Goal: Task Accomplishment & Management: Manage account settings

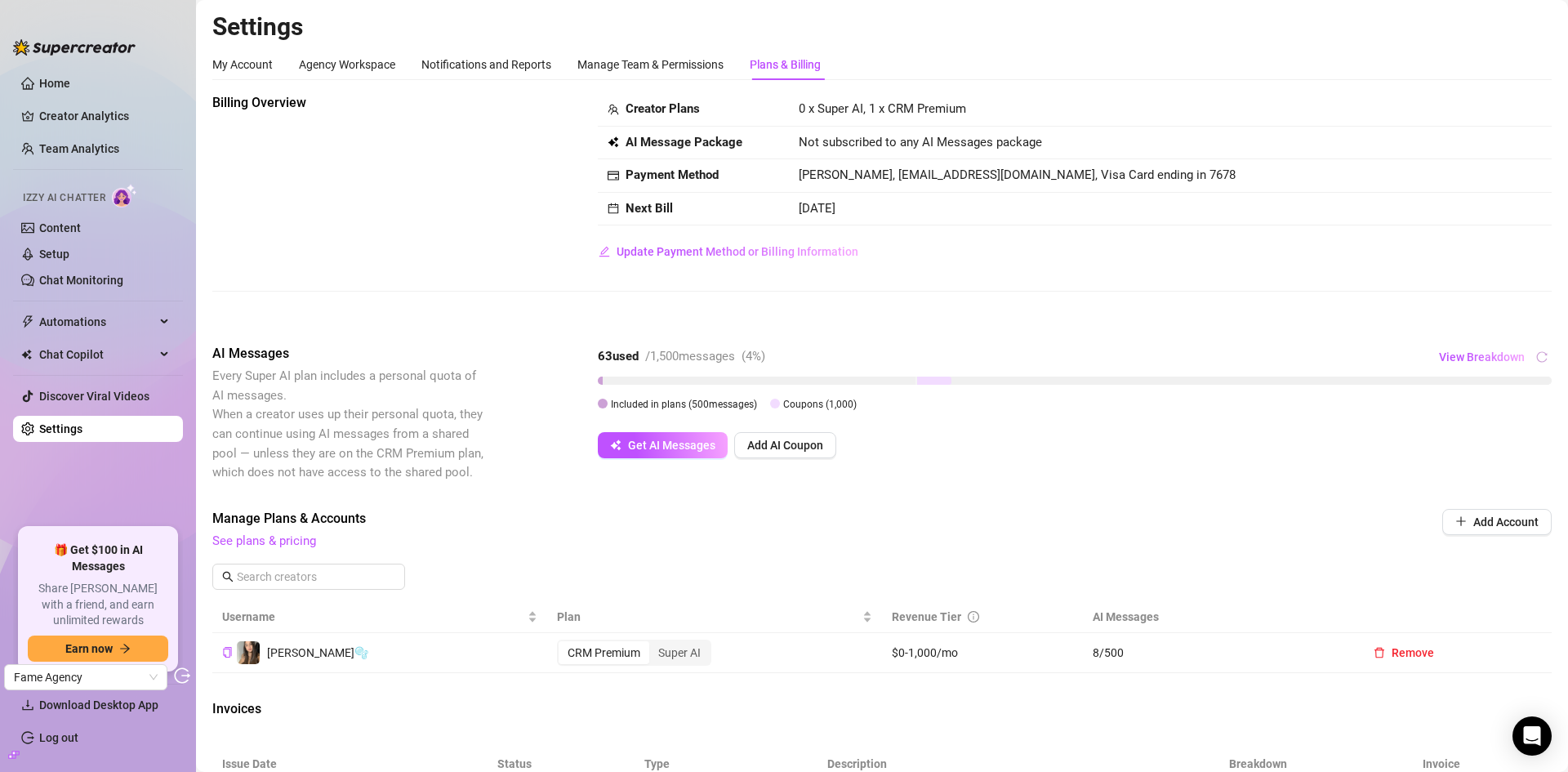
scroll to position [248, 0]
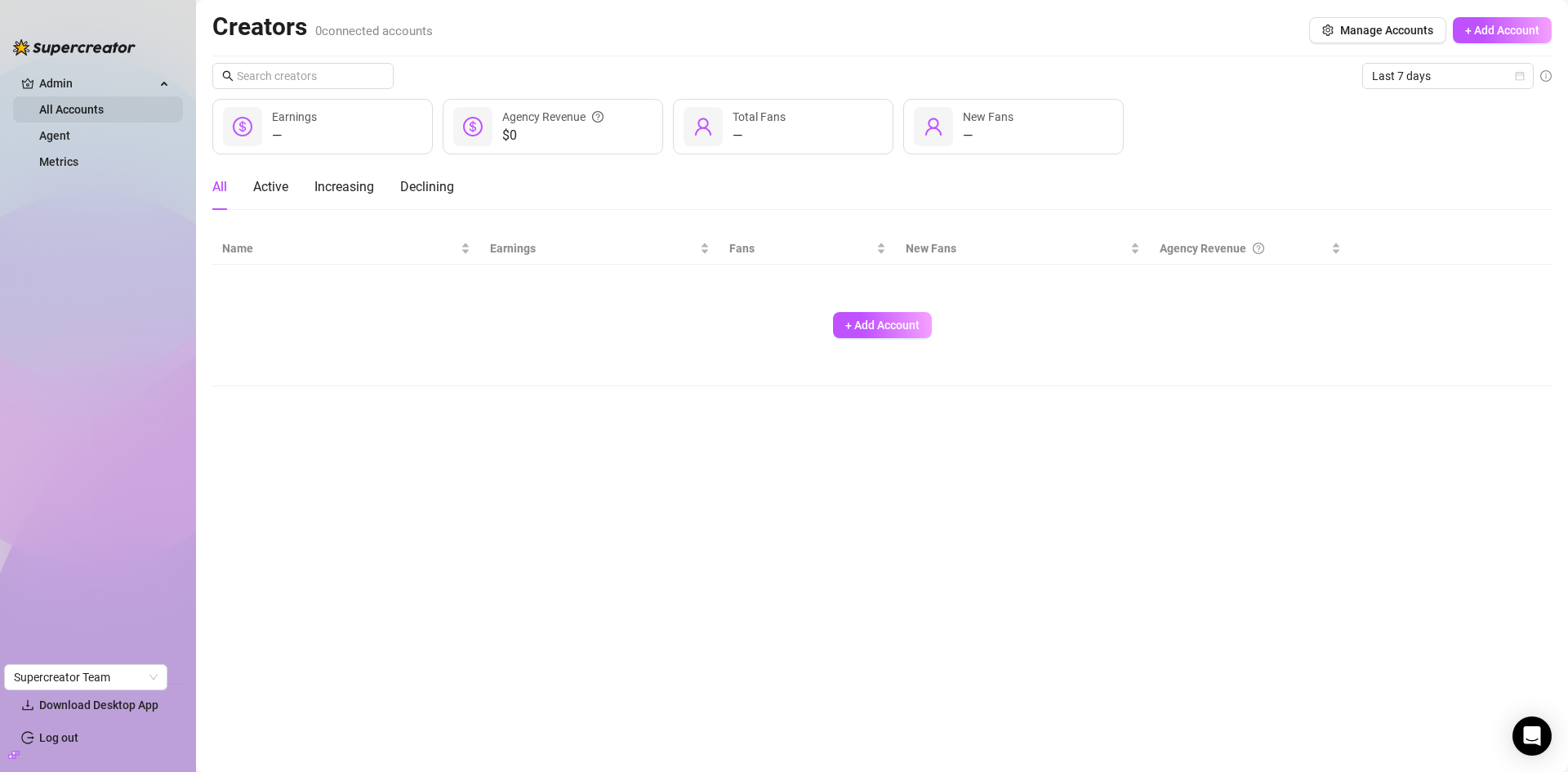
click at [92, 109] on link "All Accounts" at bounding box center [72, 109] width 64 height 13
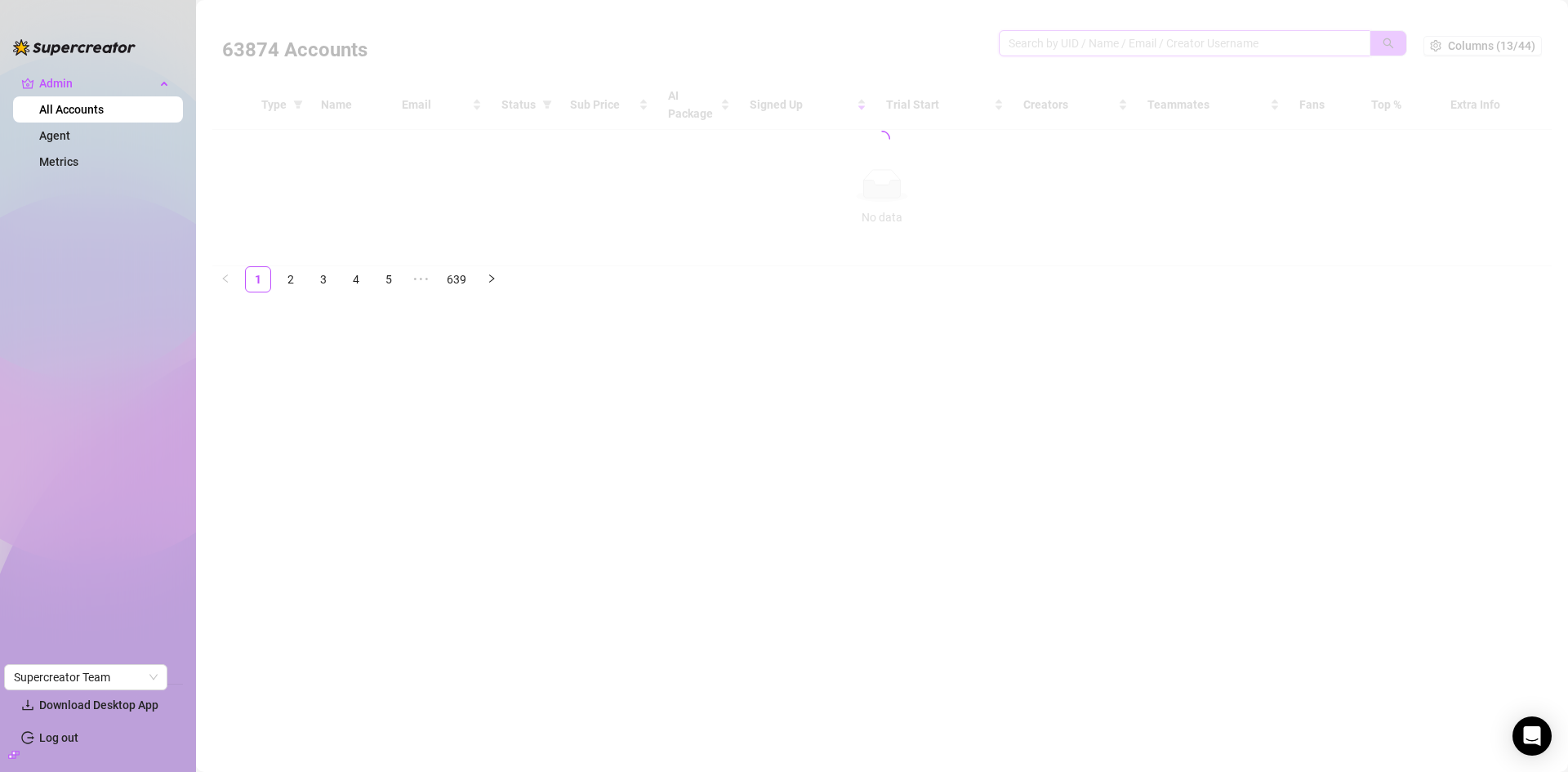
click at [1077, 52] on input "search" at bounding box center [1178, 43] width 338 height 18
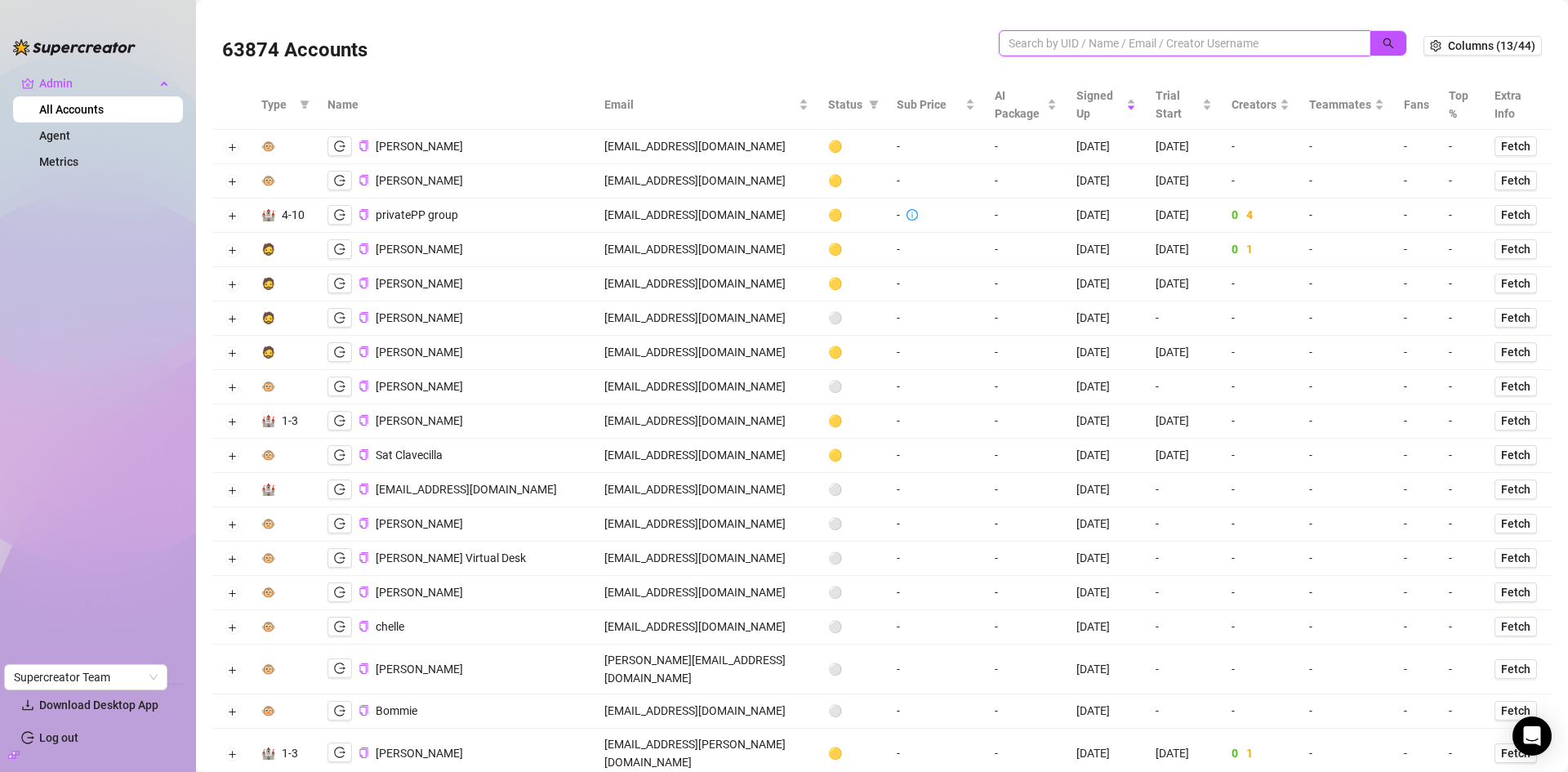
click at [1075, 47] on input "search" at bounding box center [1178, 43] width 338 height 18
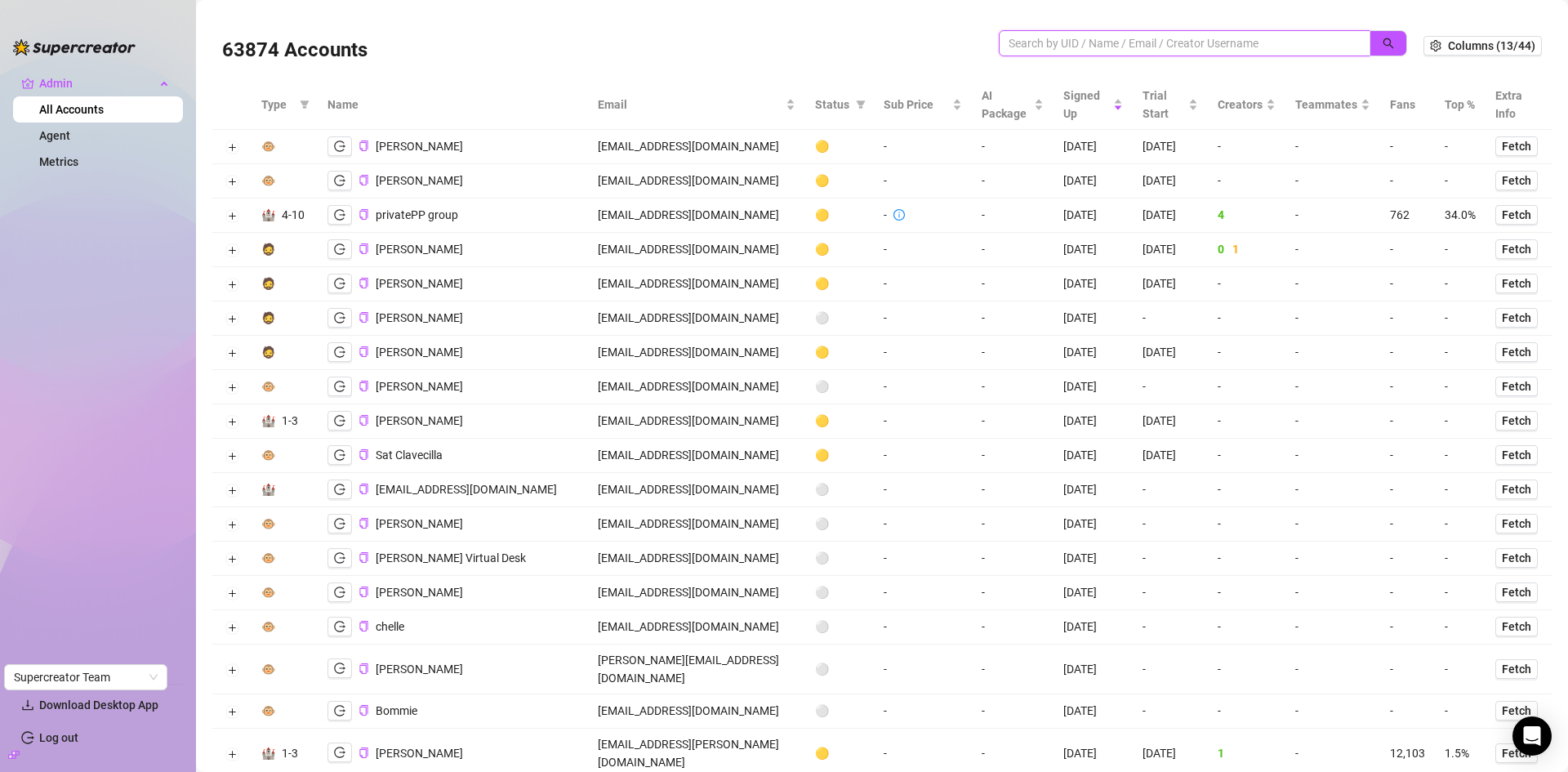
paste input "habagyal@gmail.com"
click at [1369, 43] on button "button" at bounding box center [1388, 43] width 38 height 26
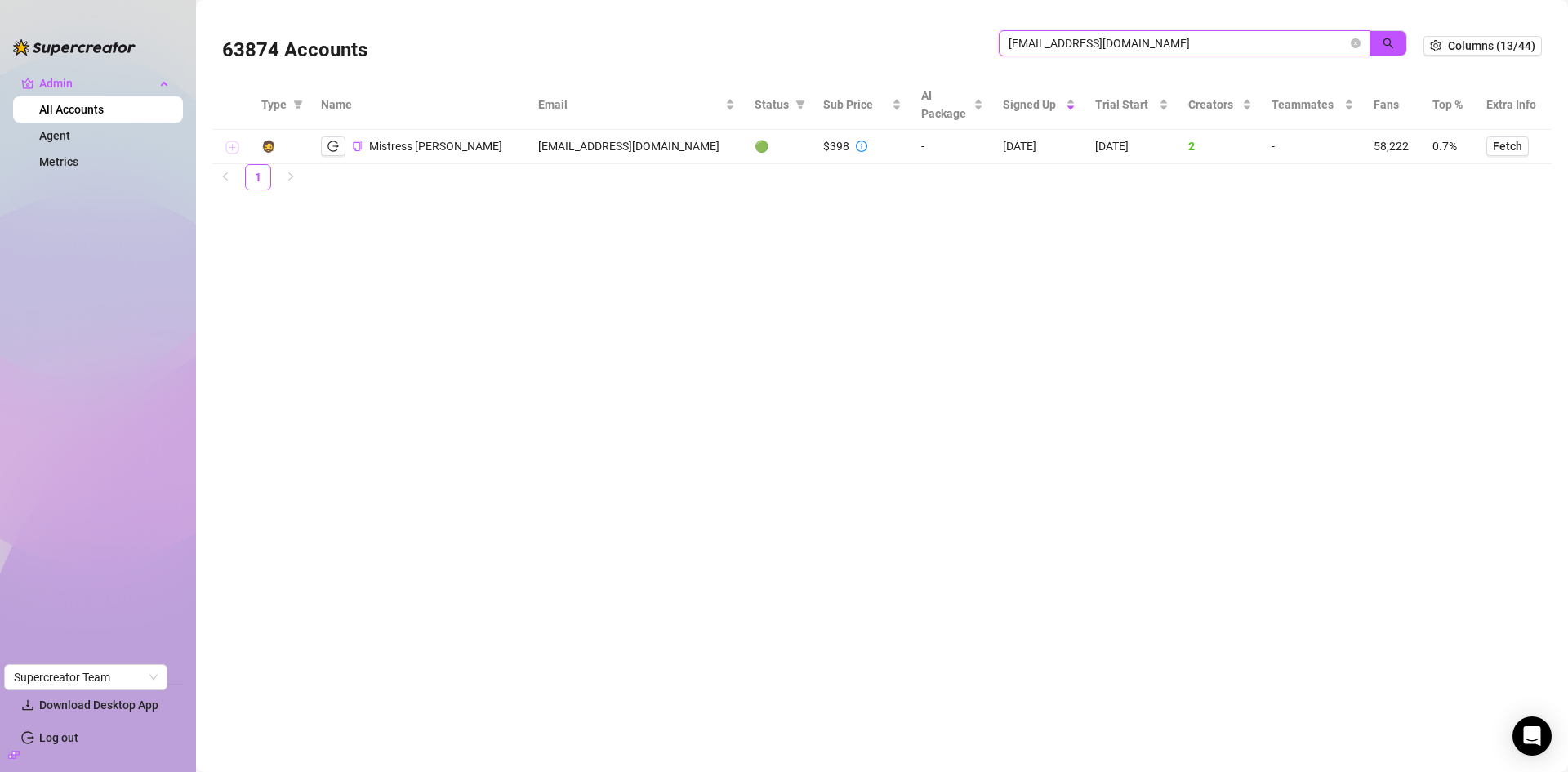
type input "habagyal@gmail.com"
click at [229, 149] on button "Expand row" at bounding box center [232, 148] width 13 height 13
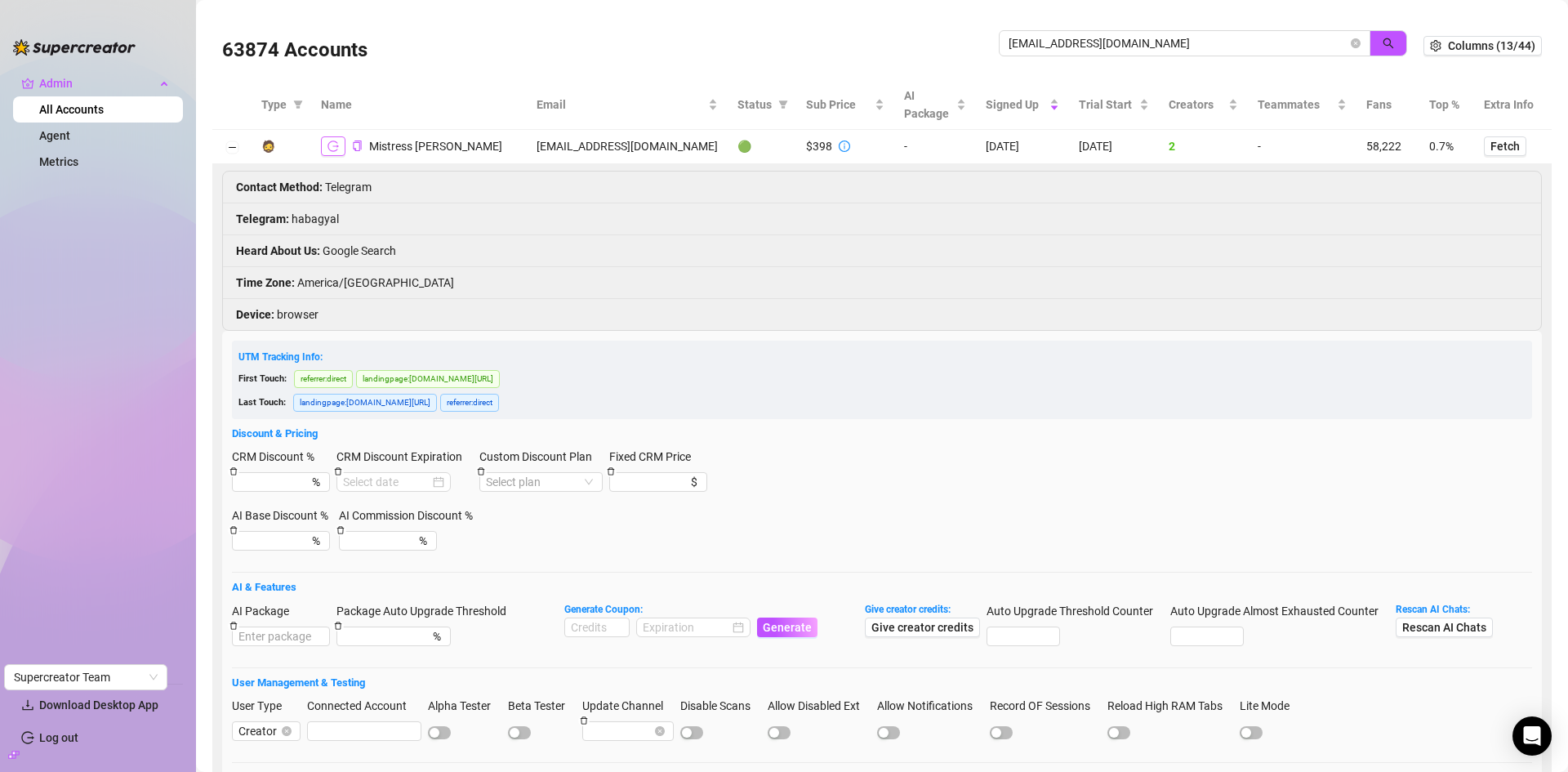
click at [333, 145] on icon "logout" at bounding box center [333, 146] width 11 height 11
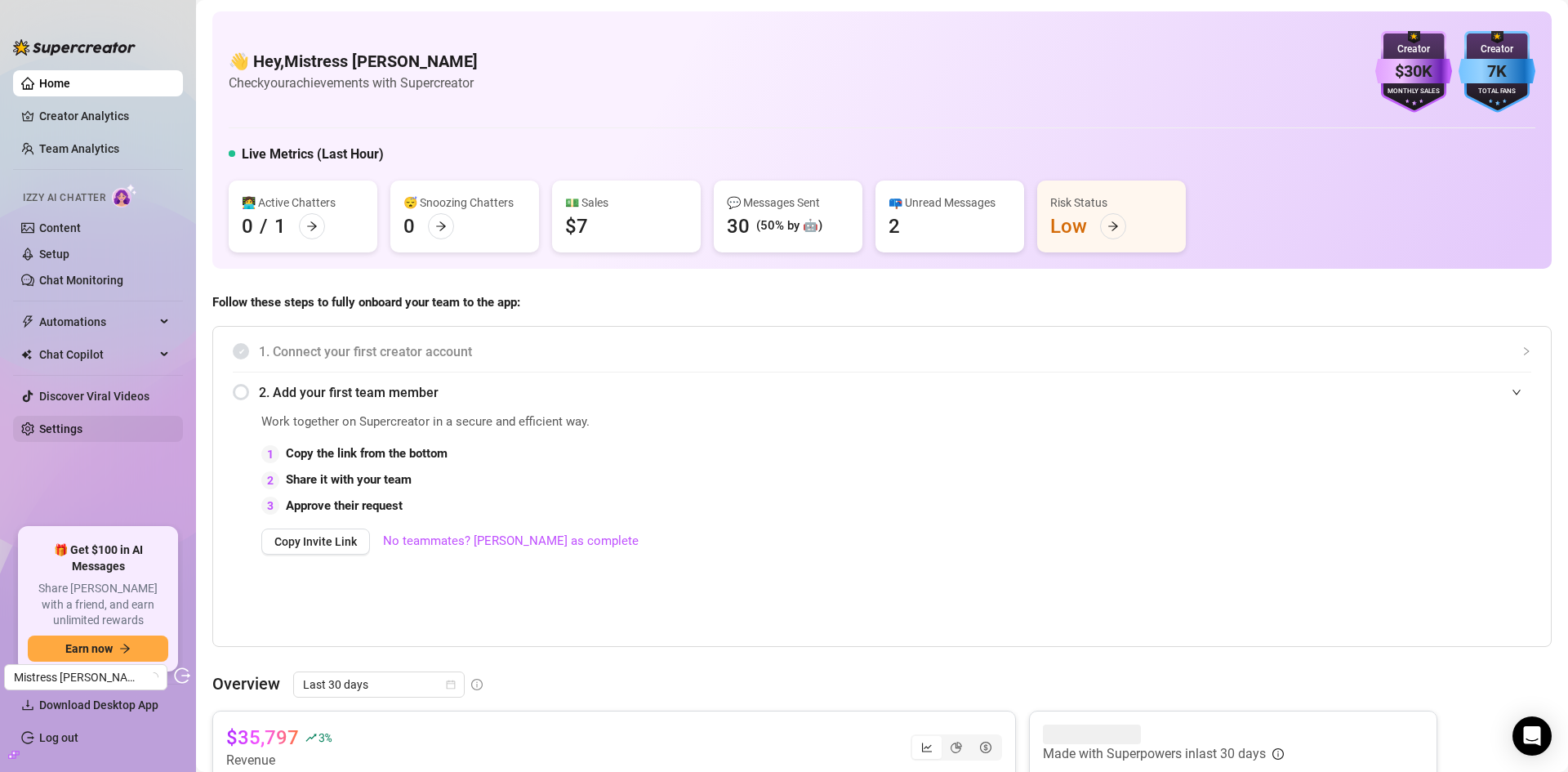
click at [74, 435] on link "Settings" at bounding box center [61, 429] width 43 height 13
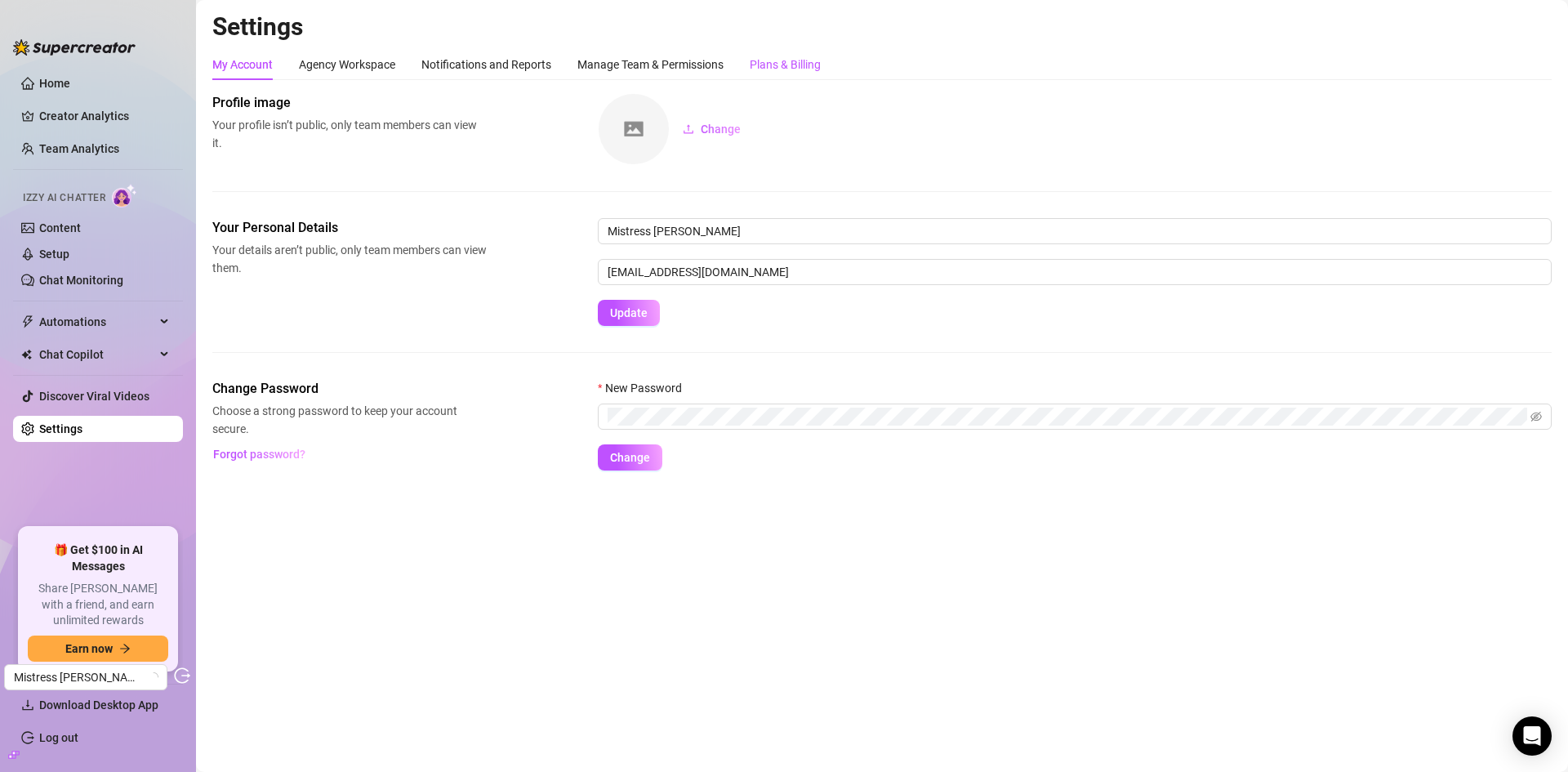
click at [809, 62] on div "Plans & Billing" at bounding box center [784, 64] width 71 height 18
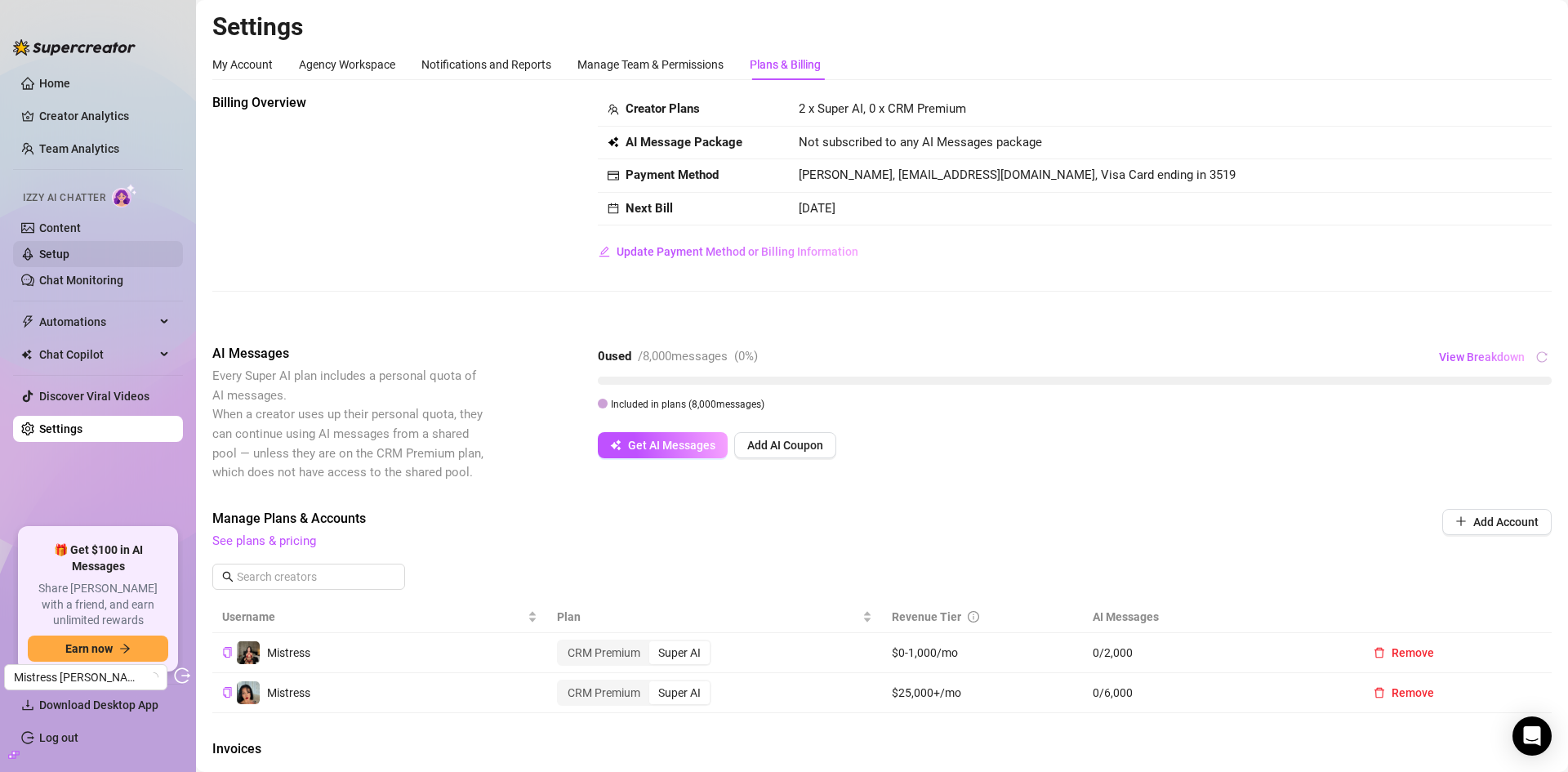
click at [50, 255] on link "Setup" at bounding box center [54, 254] width 30 height 13
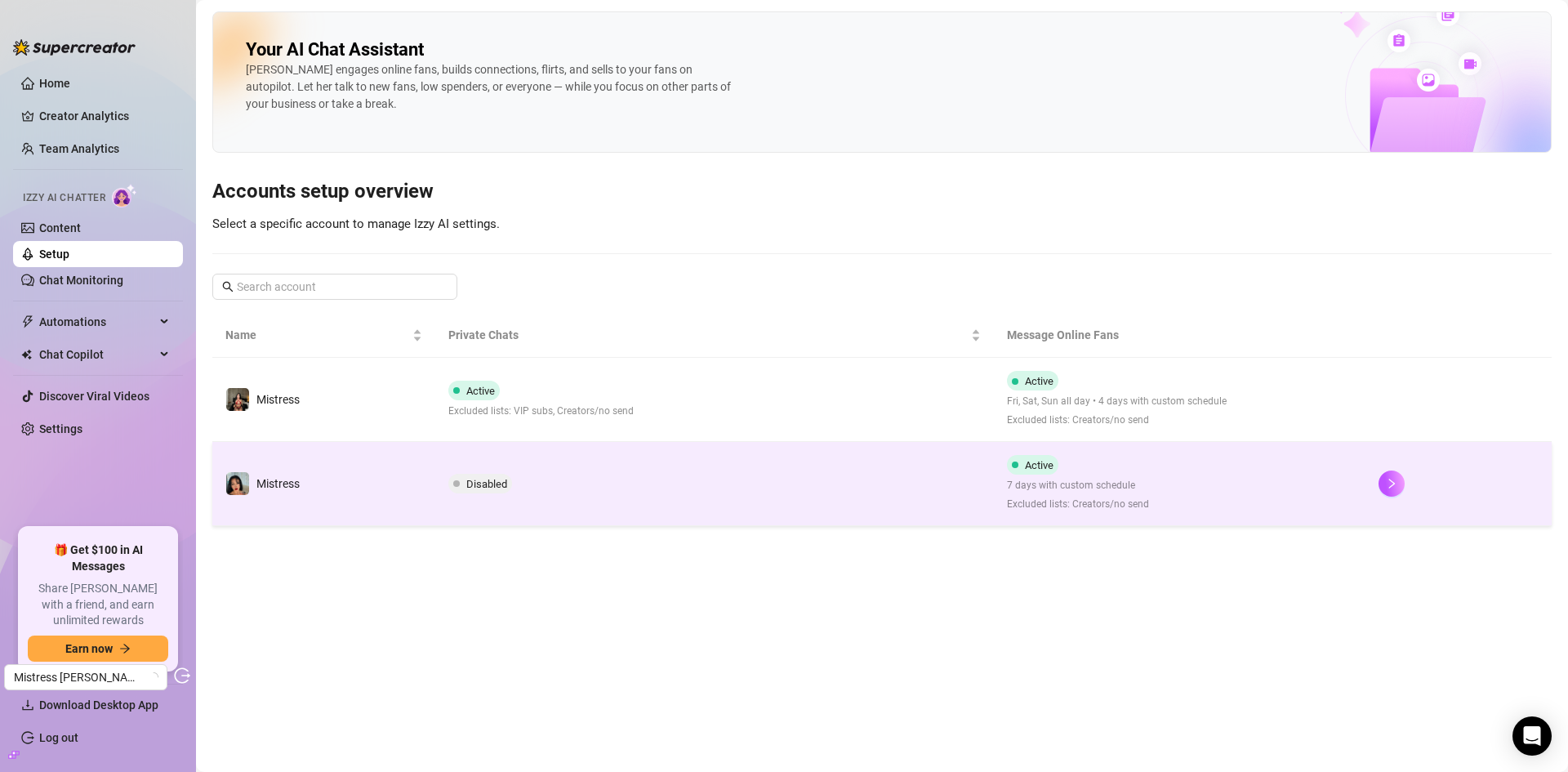
click at [715, 495] on td "Disabled" at bounding box center [714, 483] width 557 height 84
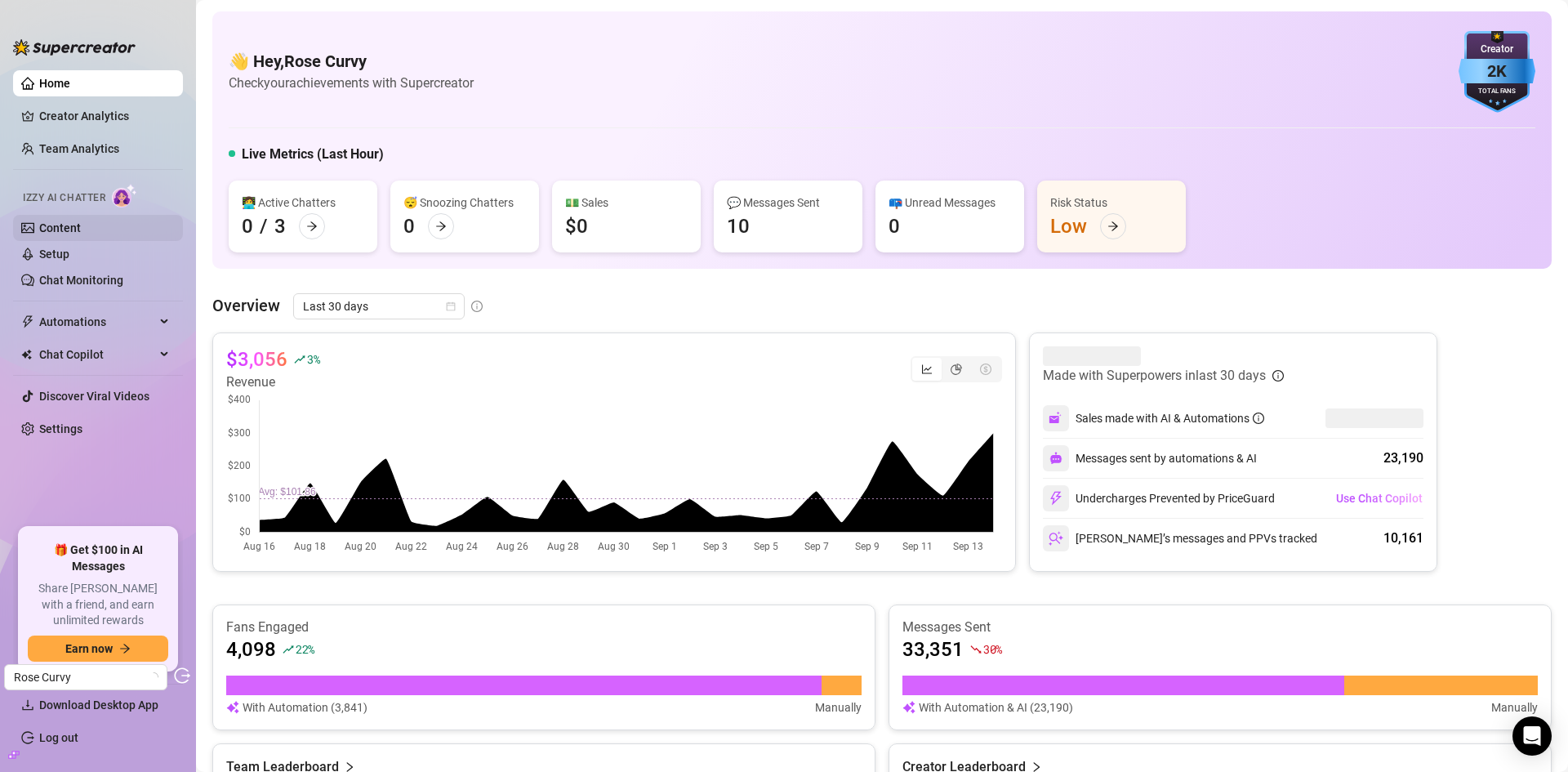
click at [64, 225] on link "Content" at bounding box center [60, 228] width 41 height 13
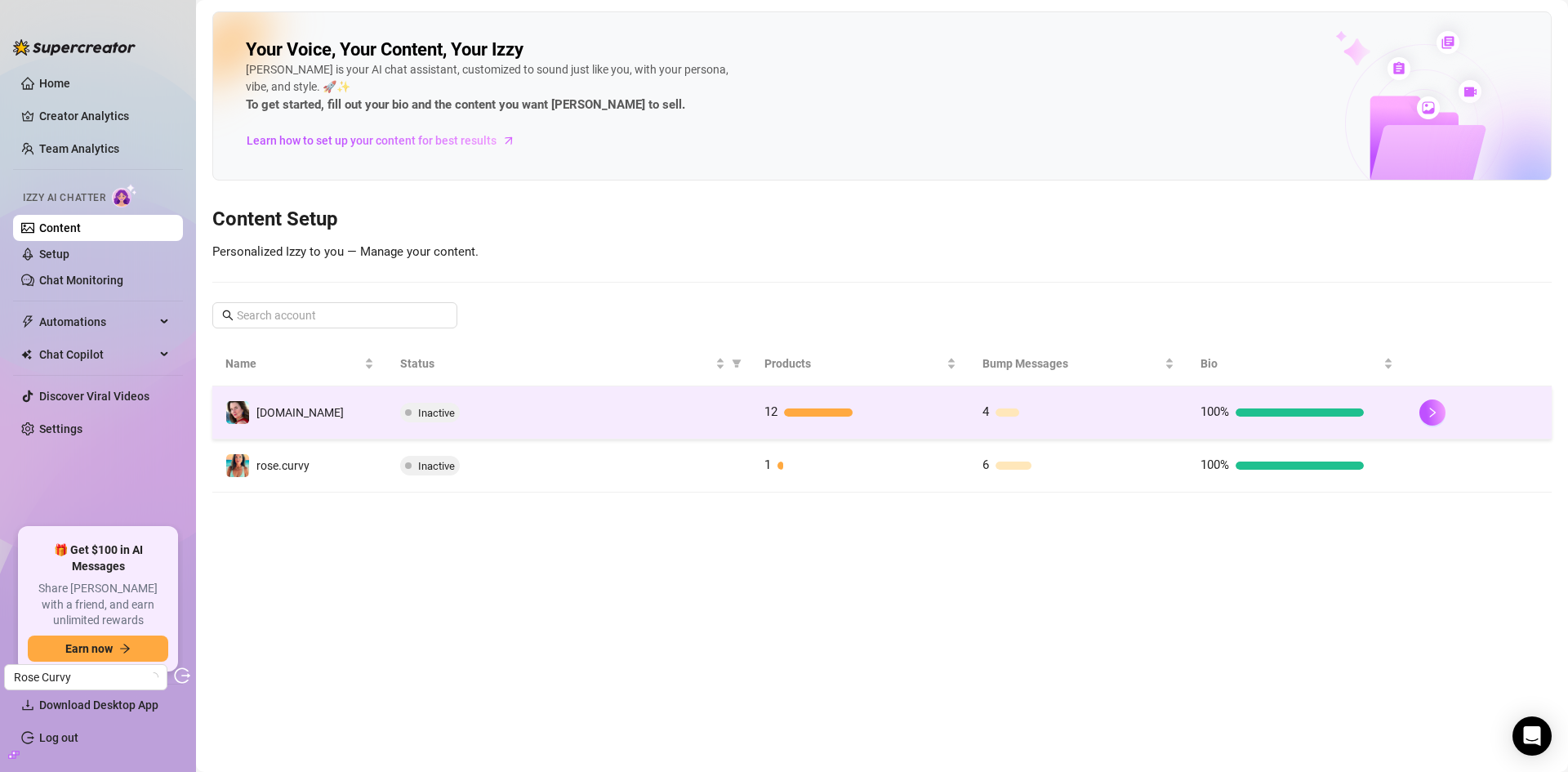
click at [694, 419] on div "Inactive" at bounding box center [569, 412] width 338 height 19
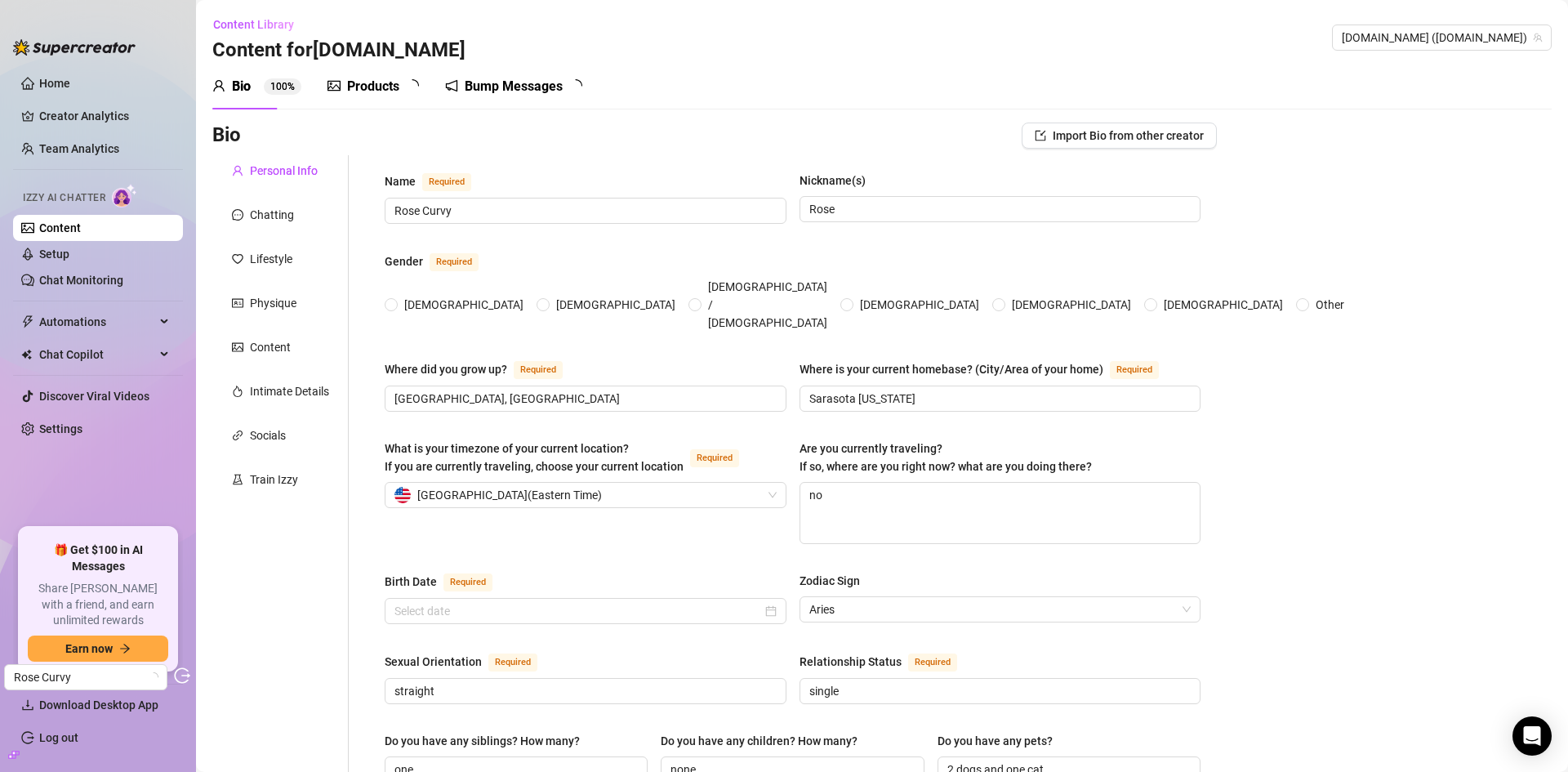
radio input "true"
type input "April 5th, 1973"
click at [533, 81] on div "Bump Messages" at bounding box center [525, 86] width 98 height 19
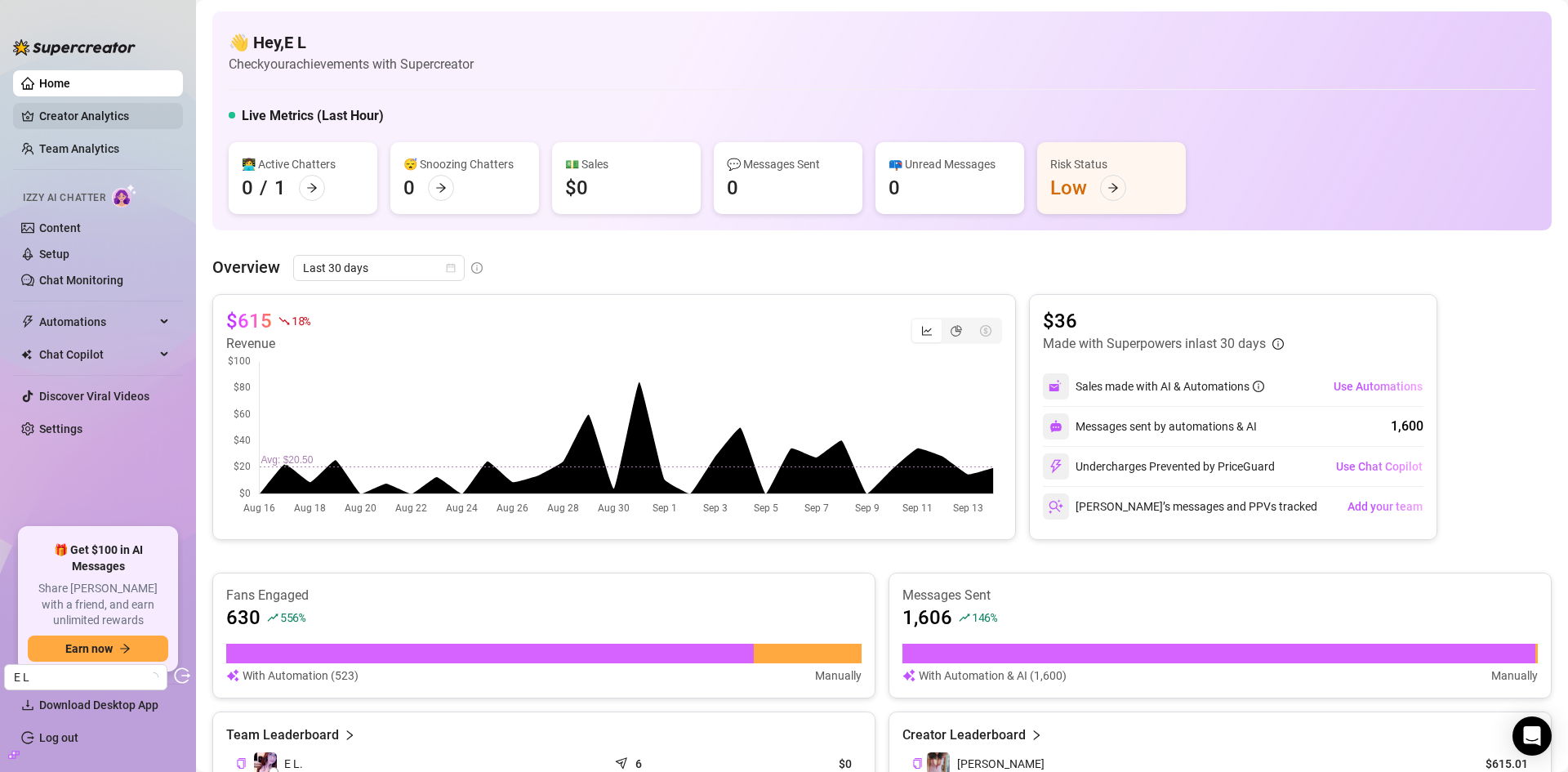
click at [103, 120] on link "Creator Analytics" at bounding box center [105, 116] width 131 height 26
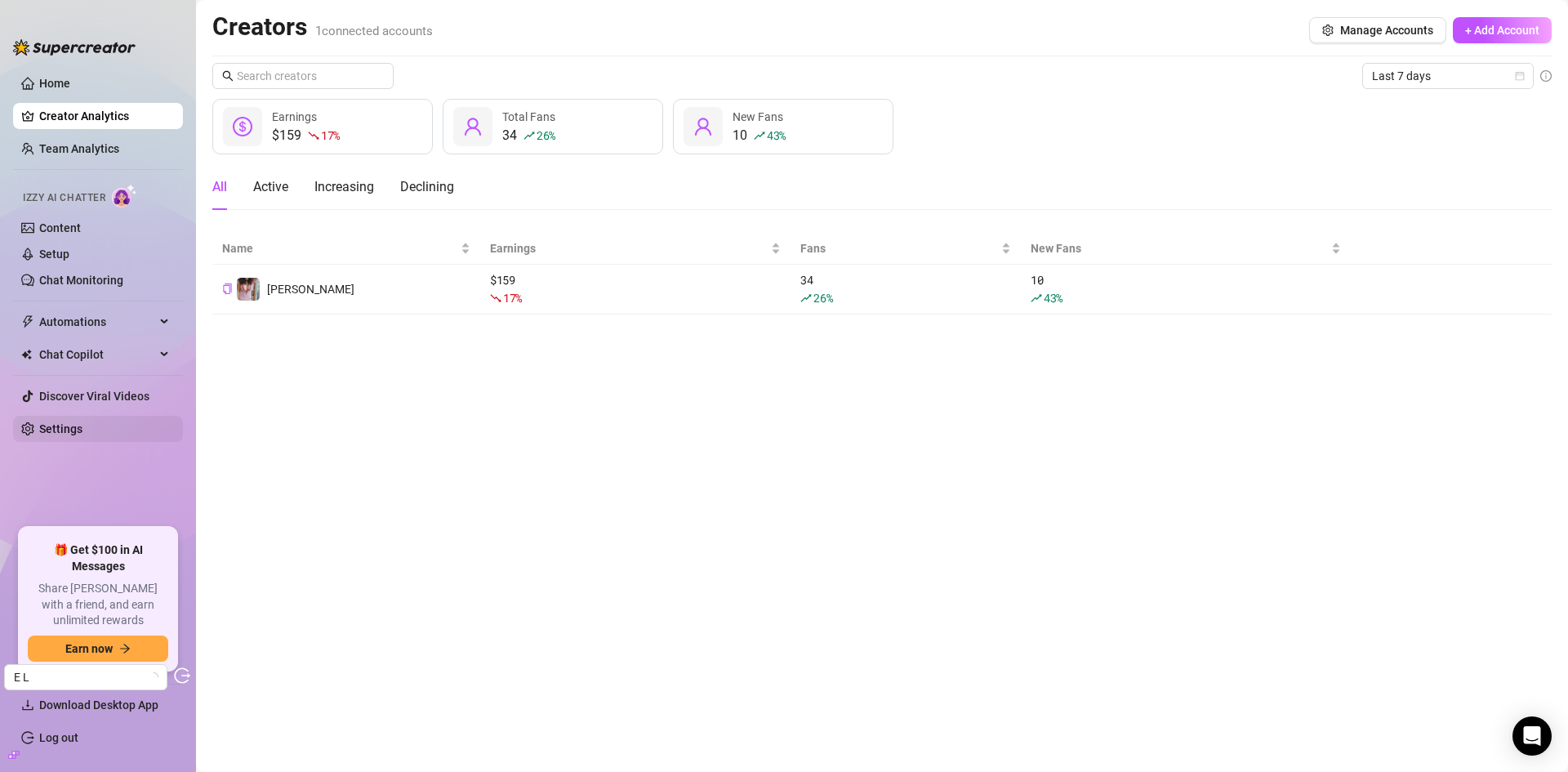
click at [83, 435] on link "Settings" at bounding box center [61, 429] width 43 height 13
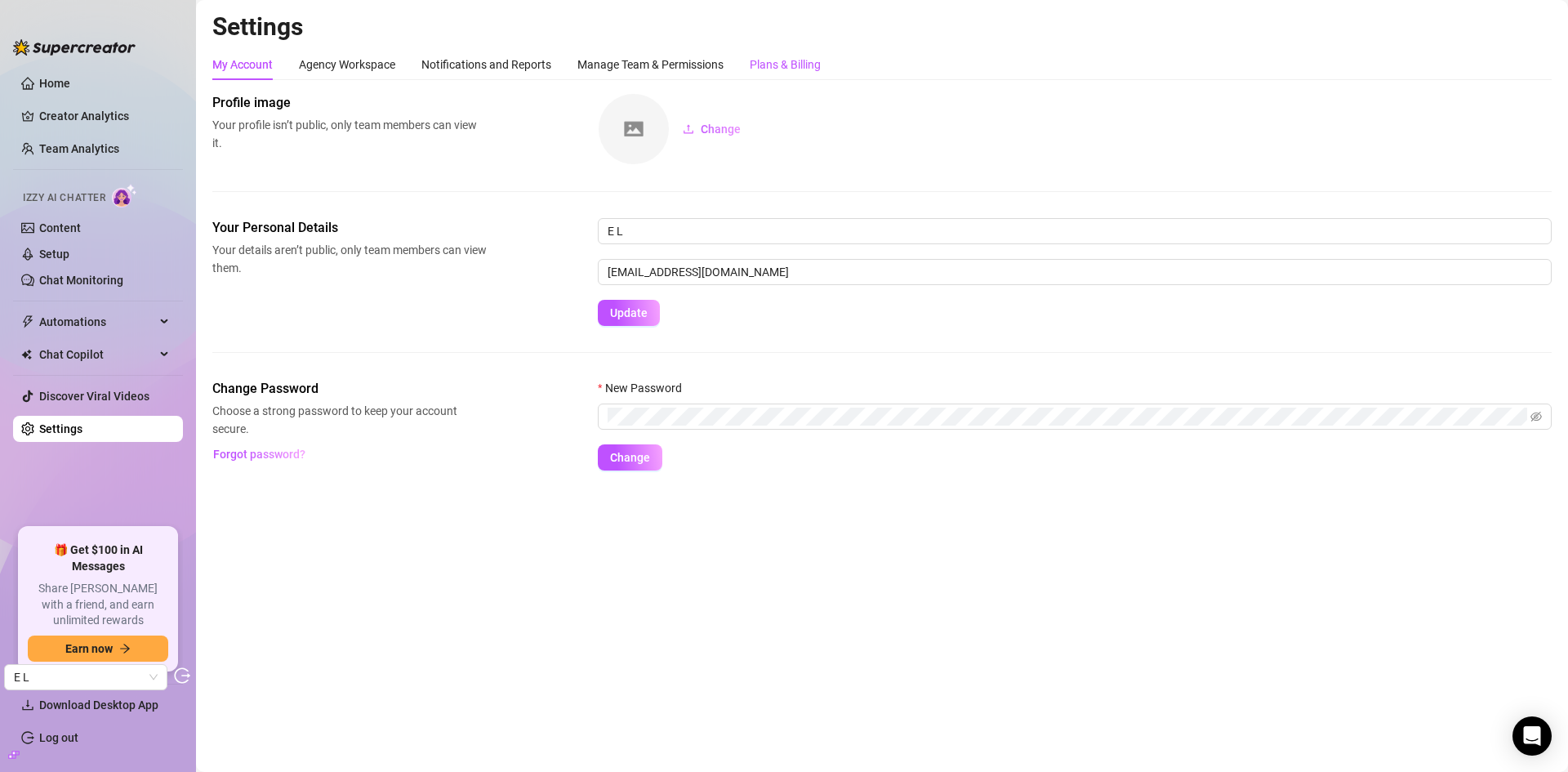
click at [773, 55] on div "Plans & Billing" at bounding box center [784, 64] width 71 height 18
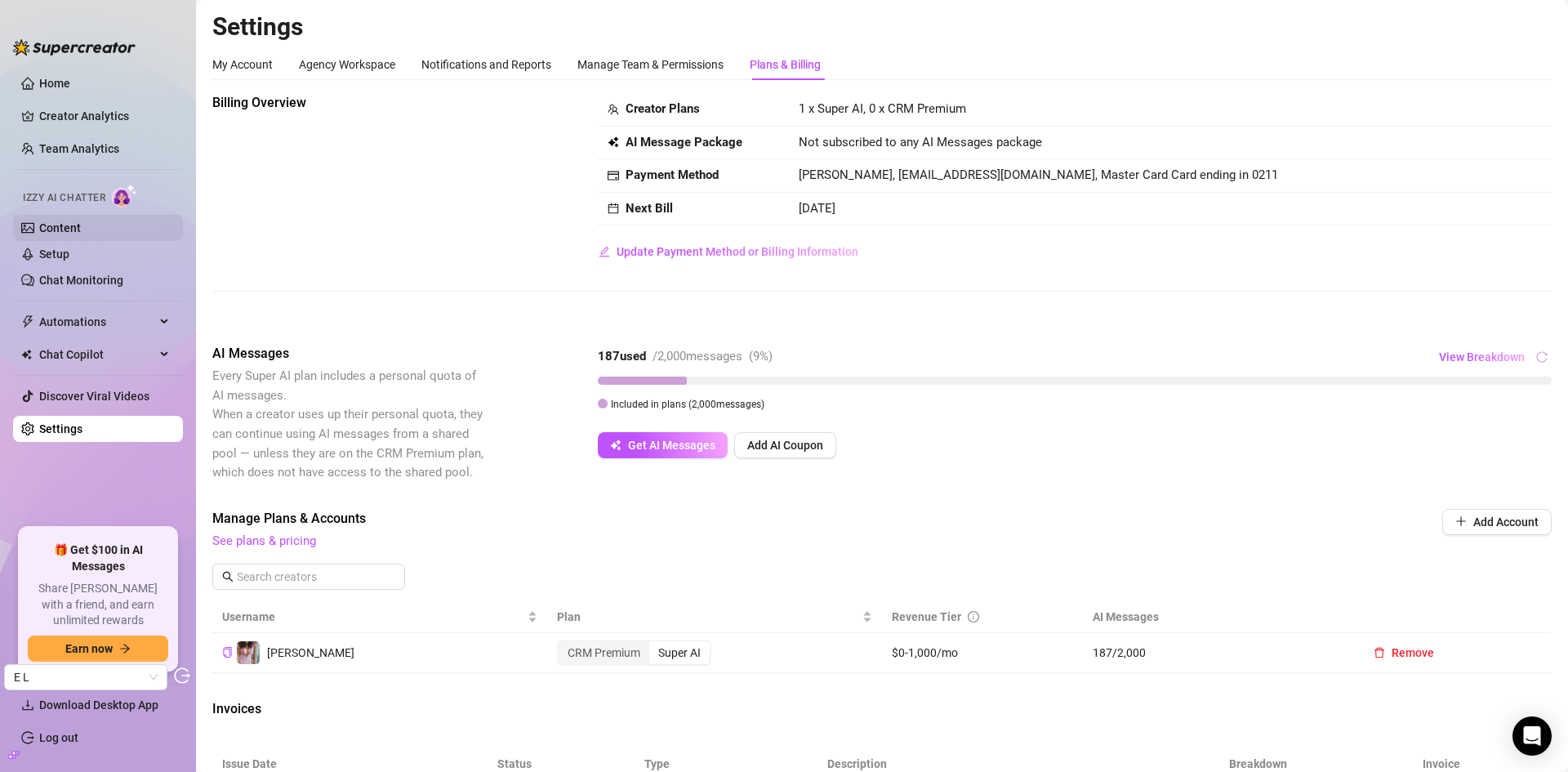
click at [50, 227] on link "Content" at bounding box center [60, 228] width 41 height 13
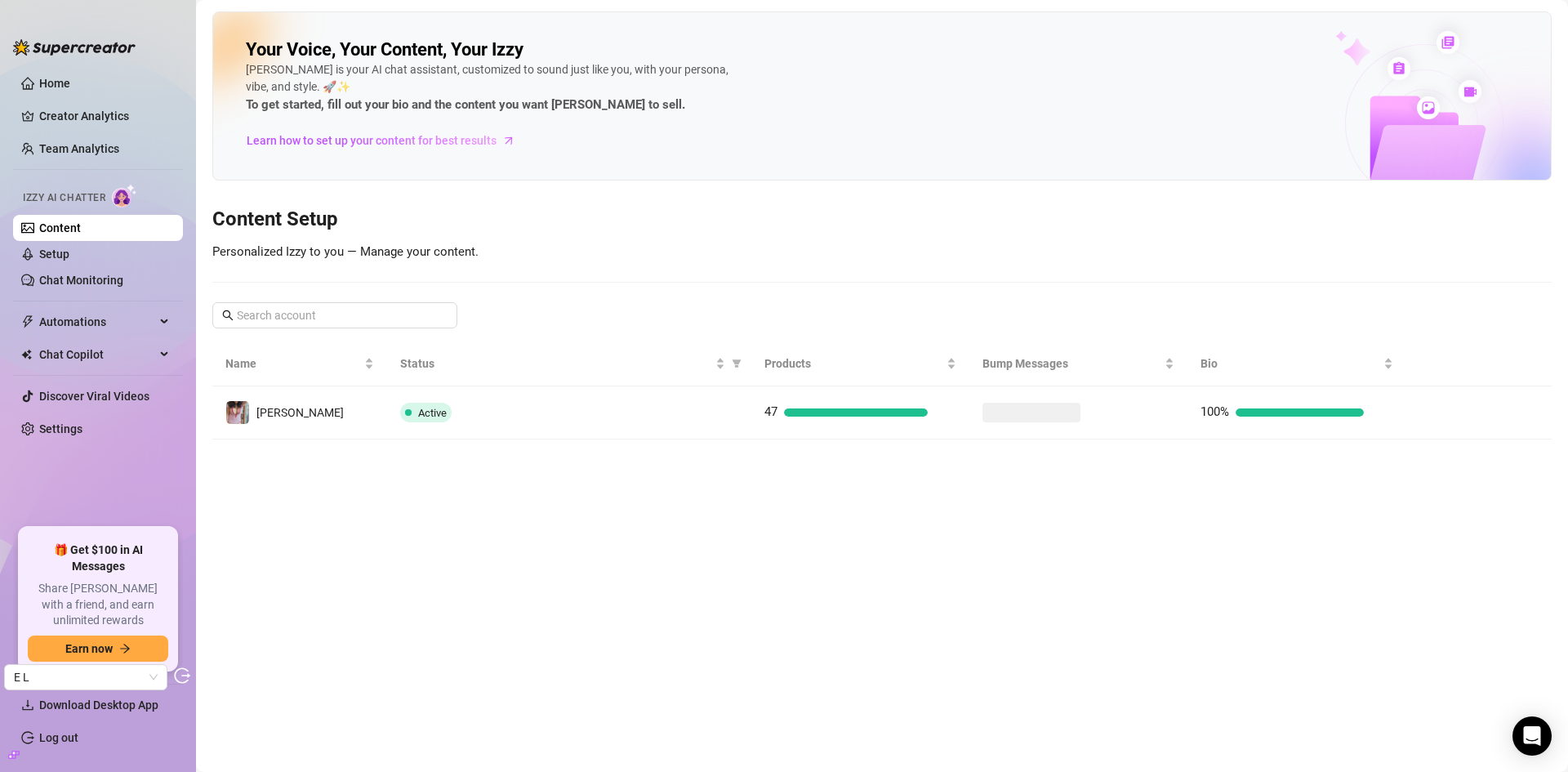
drag, startPoint x: 723, startPoint y: 420, endPoint x: 710, endPoint y: 412, distance: 15.3
click at [723, 419] on div "Active" at bounding box center [569, 412] width 338 height 19
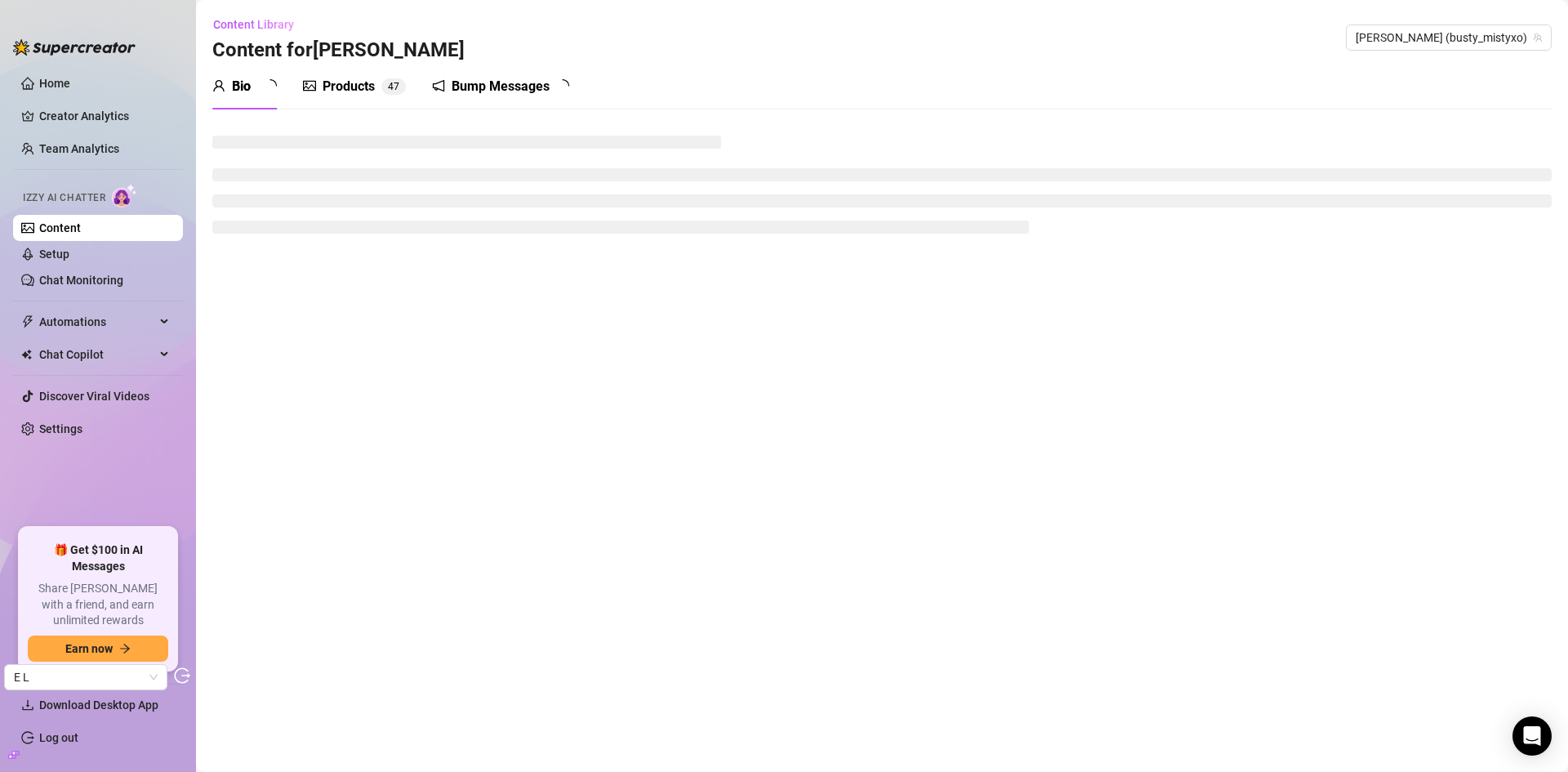
click at [491, 91] on div "Bump Messages" at bounding box center [500, 86] width 98 height 19
